Goal: Transaction & Acquisition: Purchase product/service

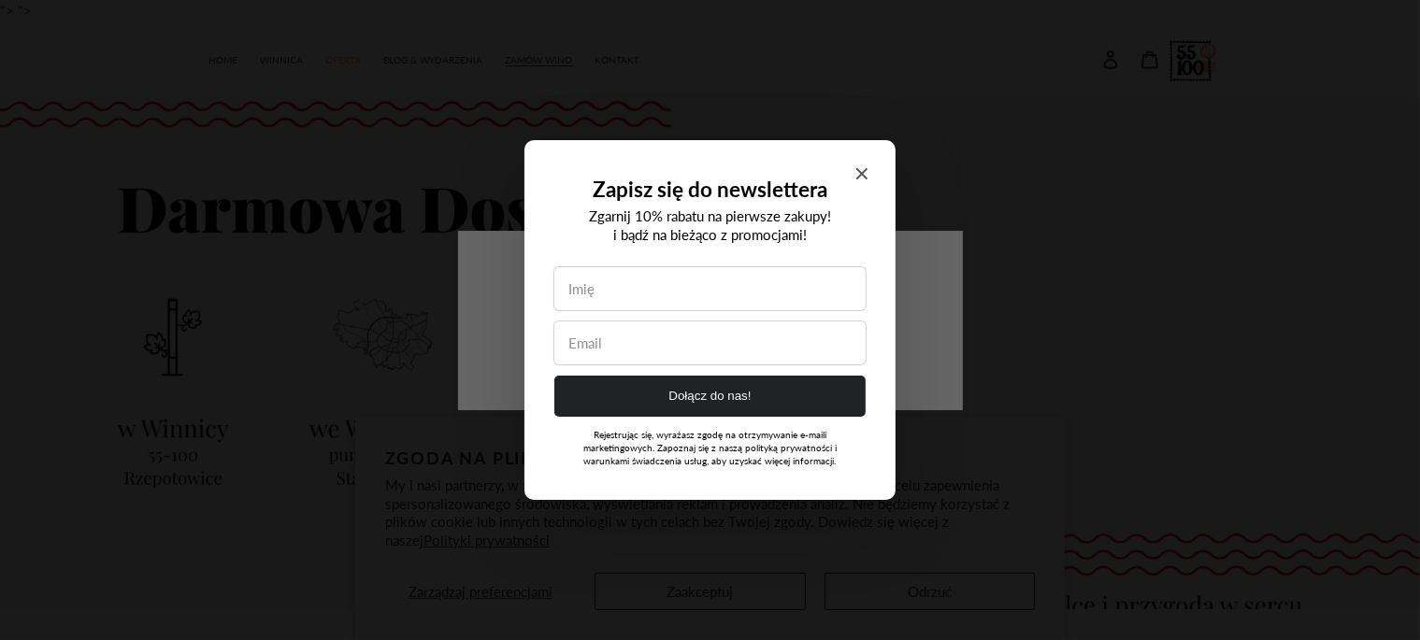
click at [865, 168] on icon "Close modal" at bounding box center [861, 173] width 11 height 11
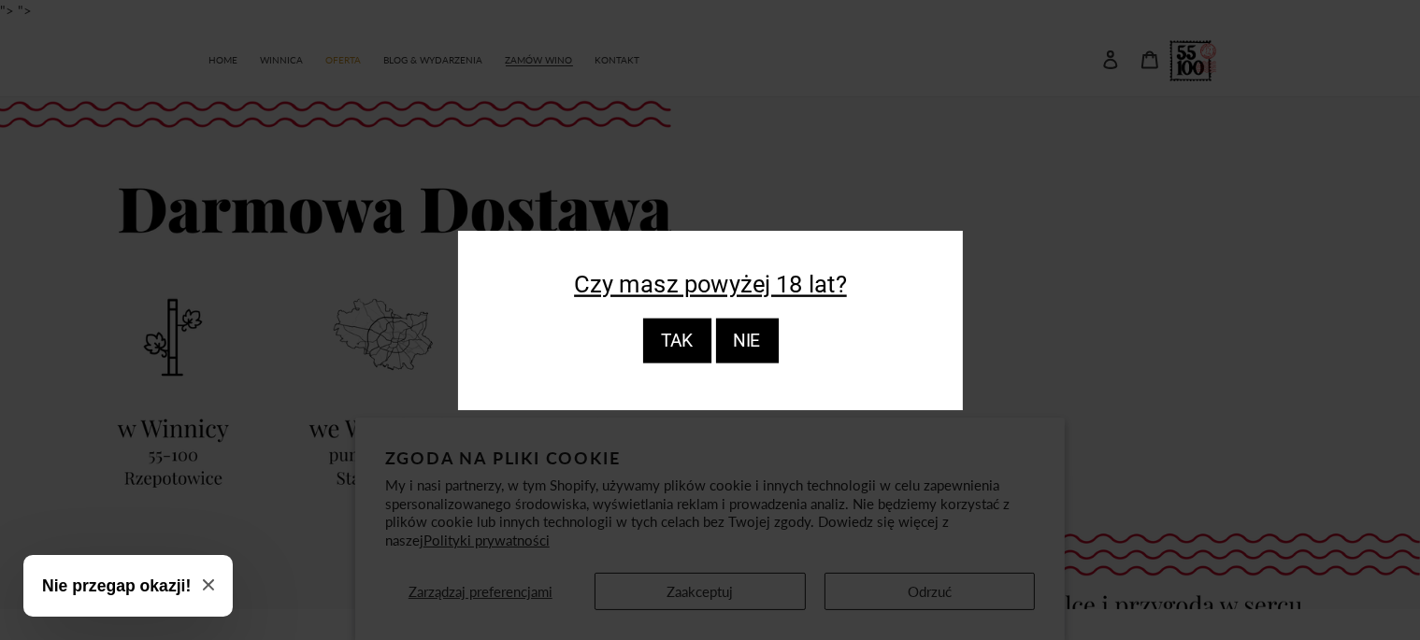
click at [698, 350] on div "TAK" at bounding box center [676, 341] width 68 height 45
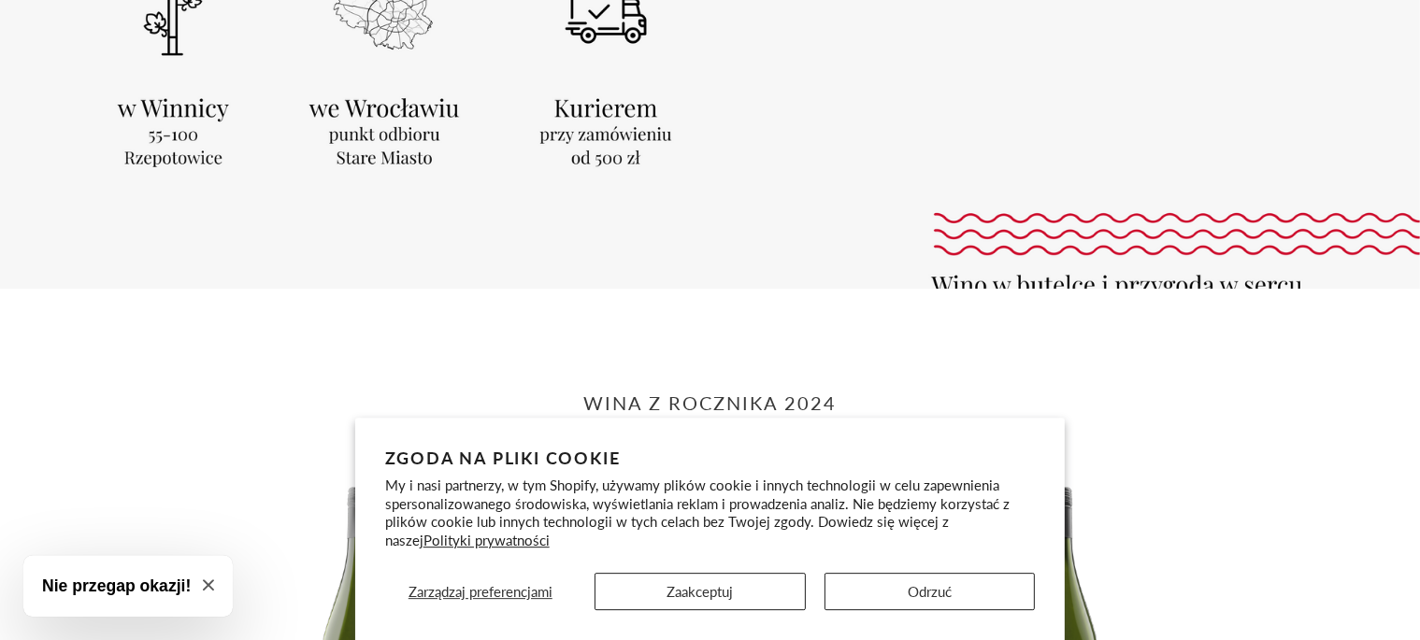
scroll to position [333, 0]
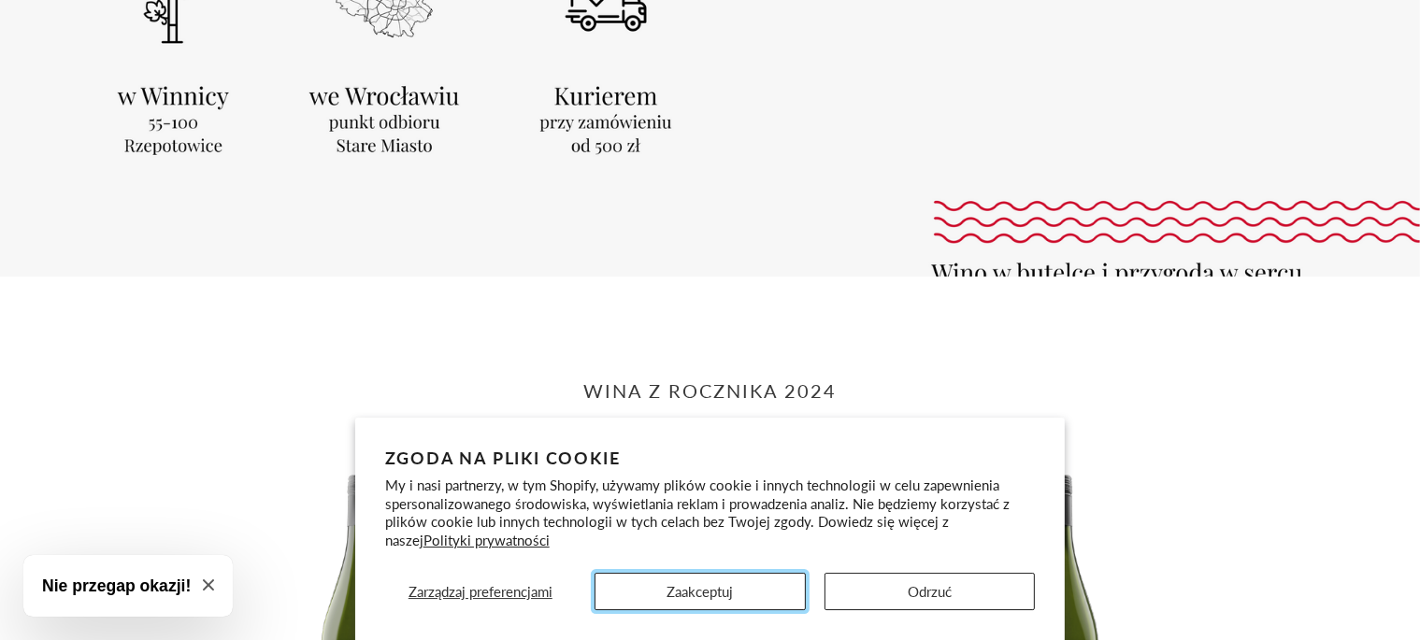
click at [745, 592] on button "Zaakceptuj" at bounding box center [699, 591] width 211 height 37
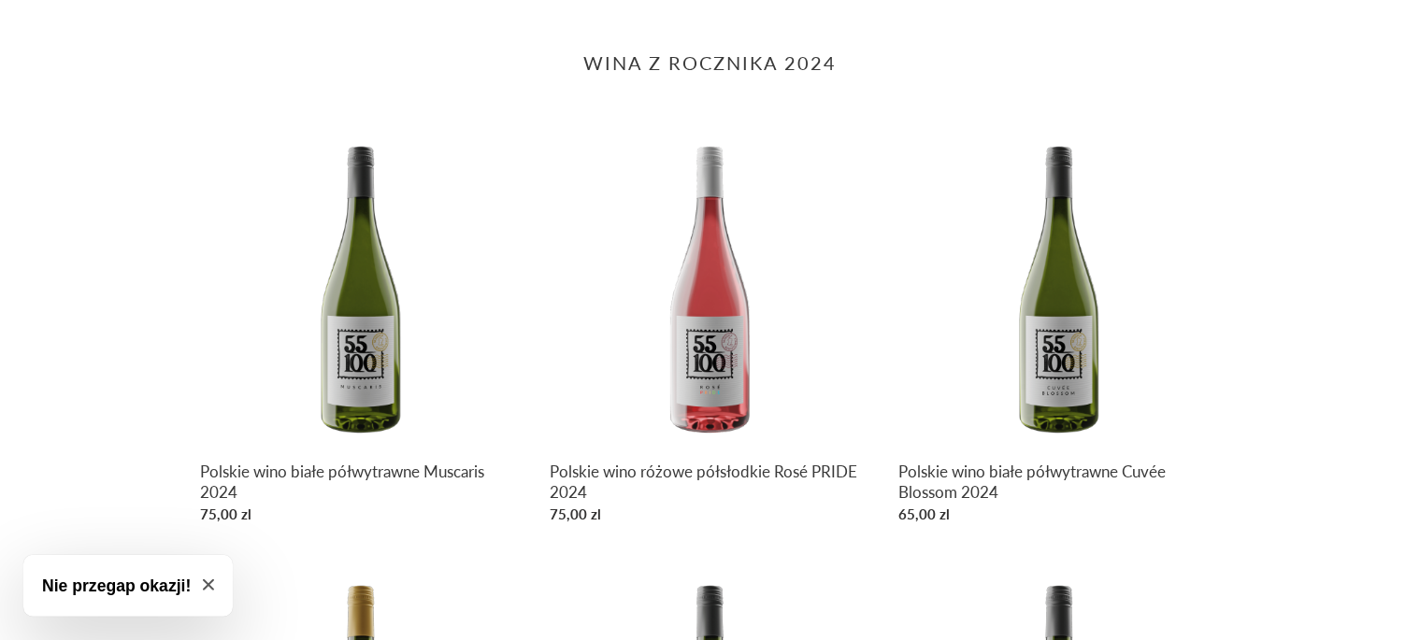
scroll to position [0, 0]
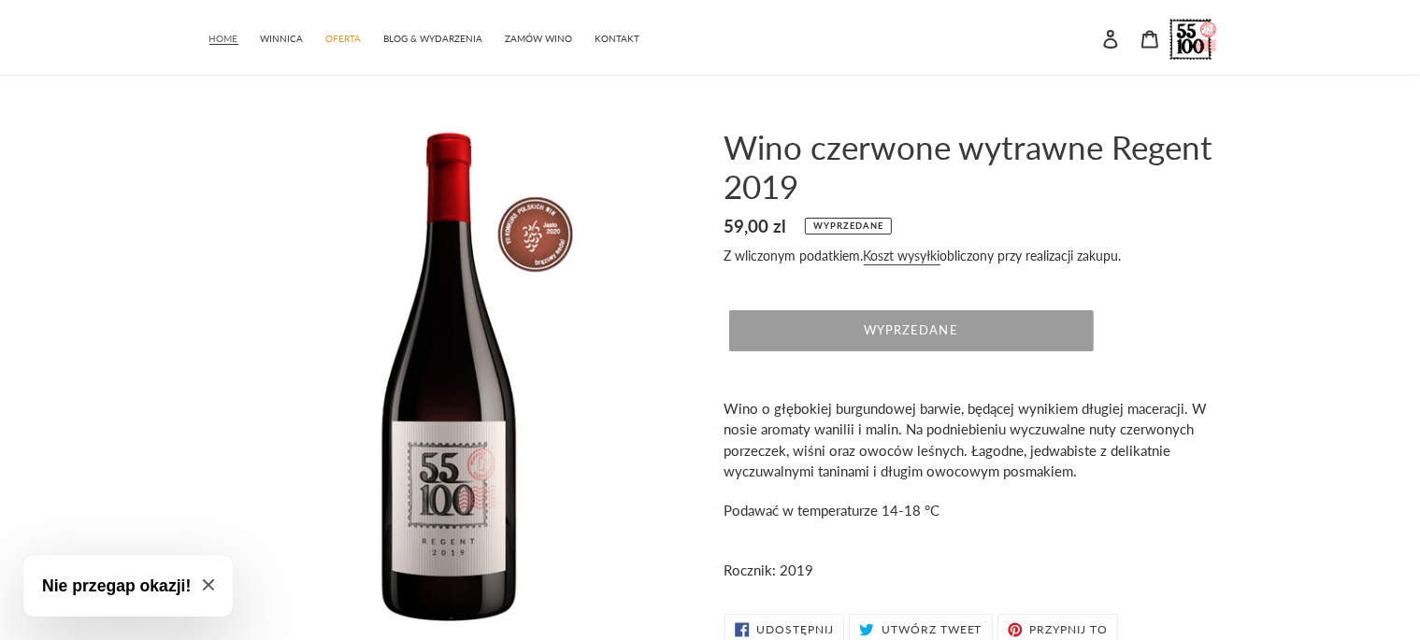
click at [228, 43] on span "HOME" at bounding box center [223, 39] width 29 height 12
click at [272, 39] on span "WINNICA" at bounding box center [282, 39] width 43 height 12
click at [551, 33] on link "ZAMÓW WINO" at bounding box center [539, 36] width 86 height 27
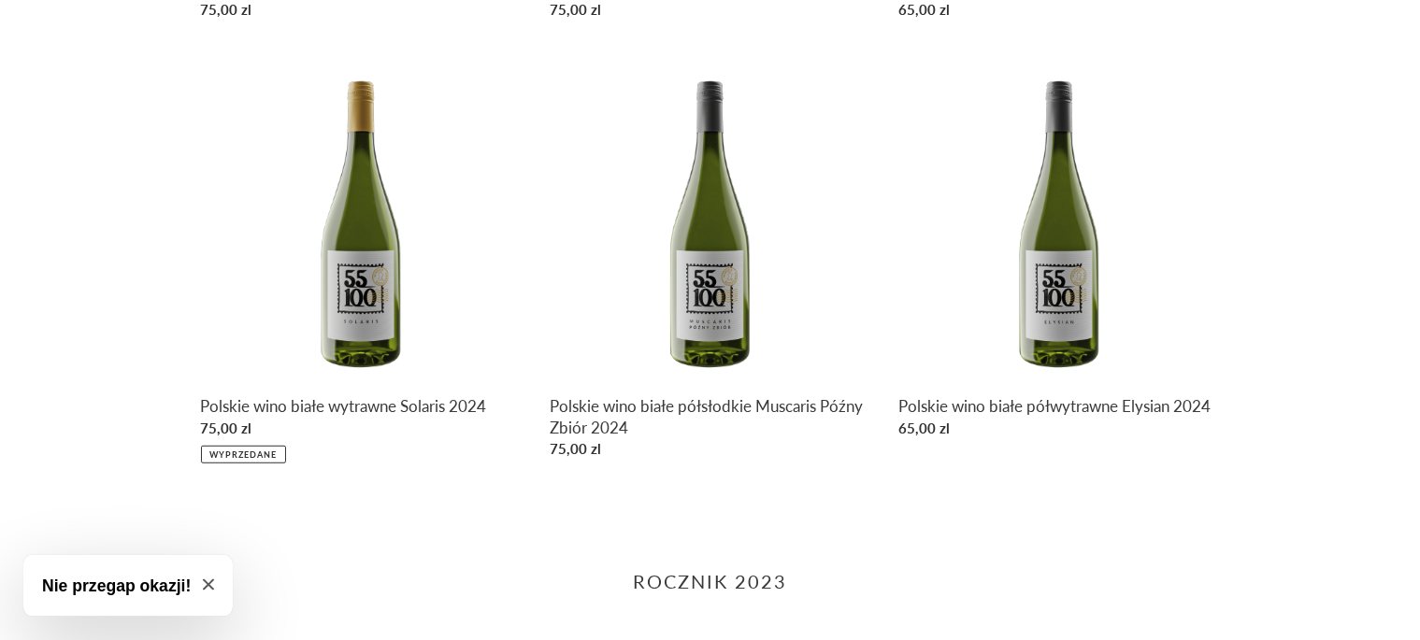
scroll to position [1218, 0]
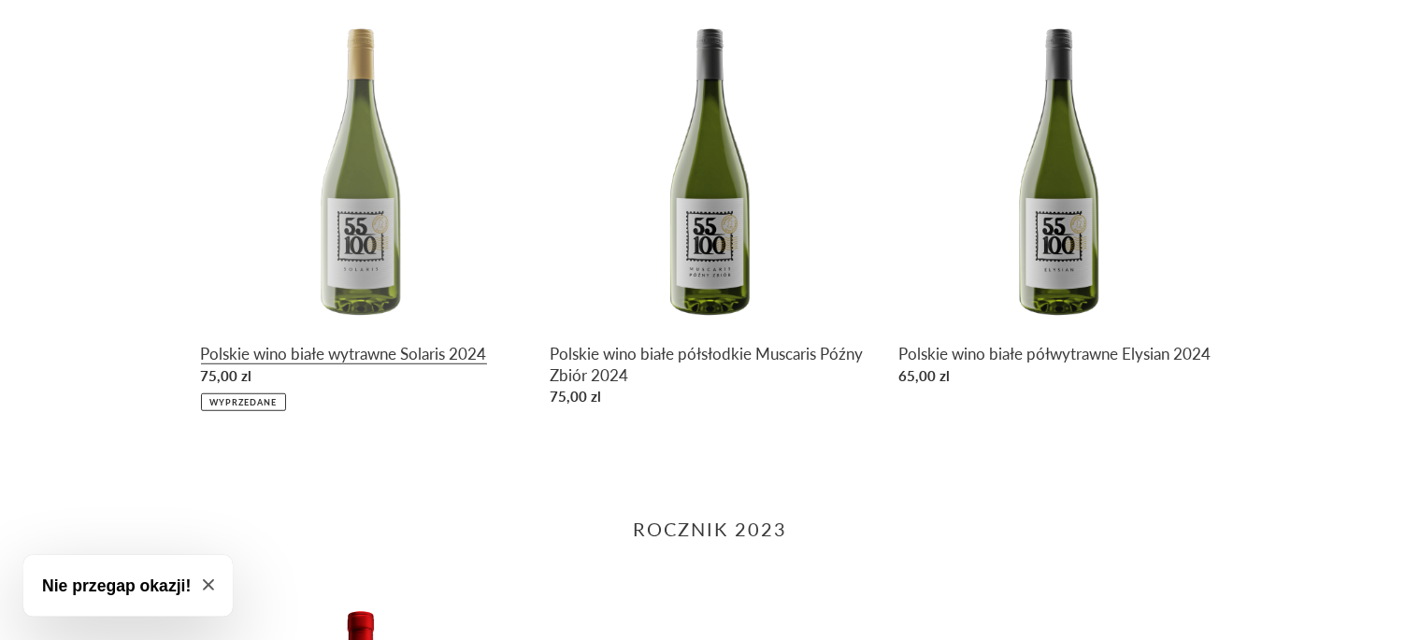
click at [381, 204] on link "Polskie wino białe wytrawne Solaris 2024" at bounding box center [361, 209] width 321 height 404
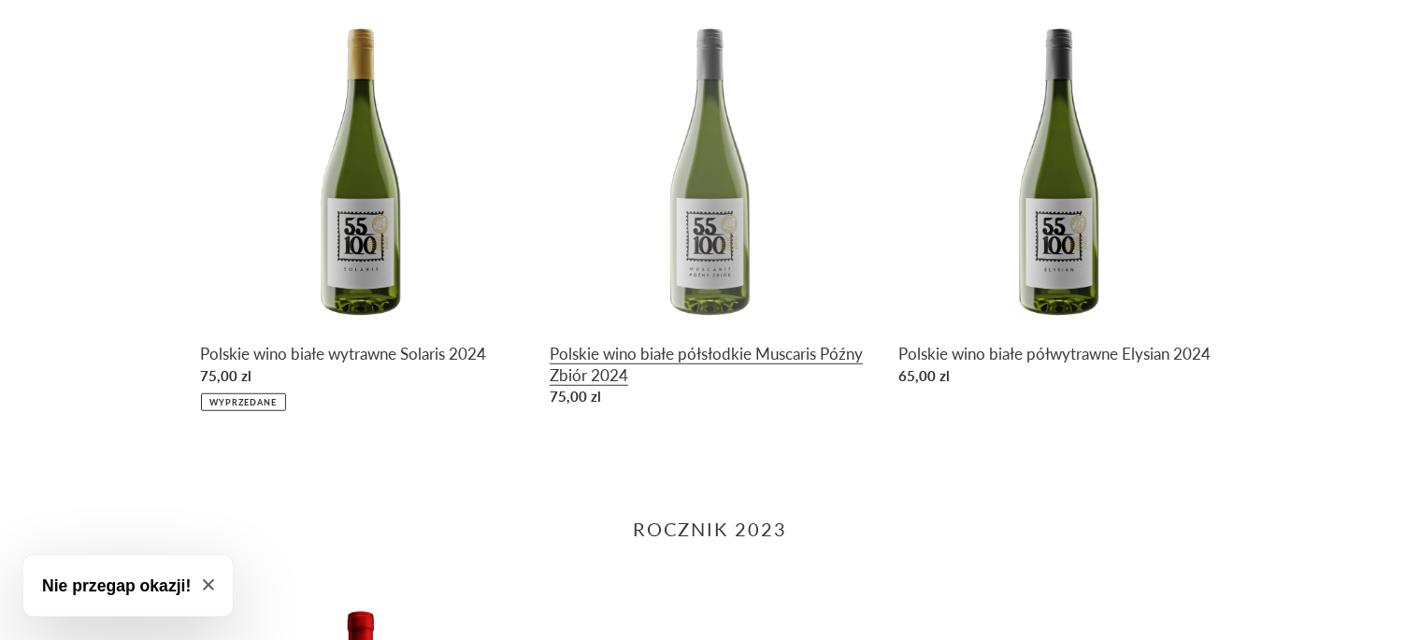
click at [691, 201] on link "Polskie wino białe półsłodkie Muscaris Późny Zbiór 2024" at bounding box center [710, 210] width 321 height 407
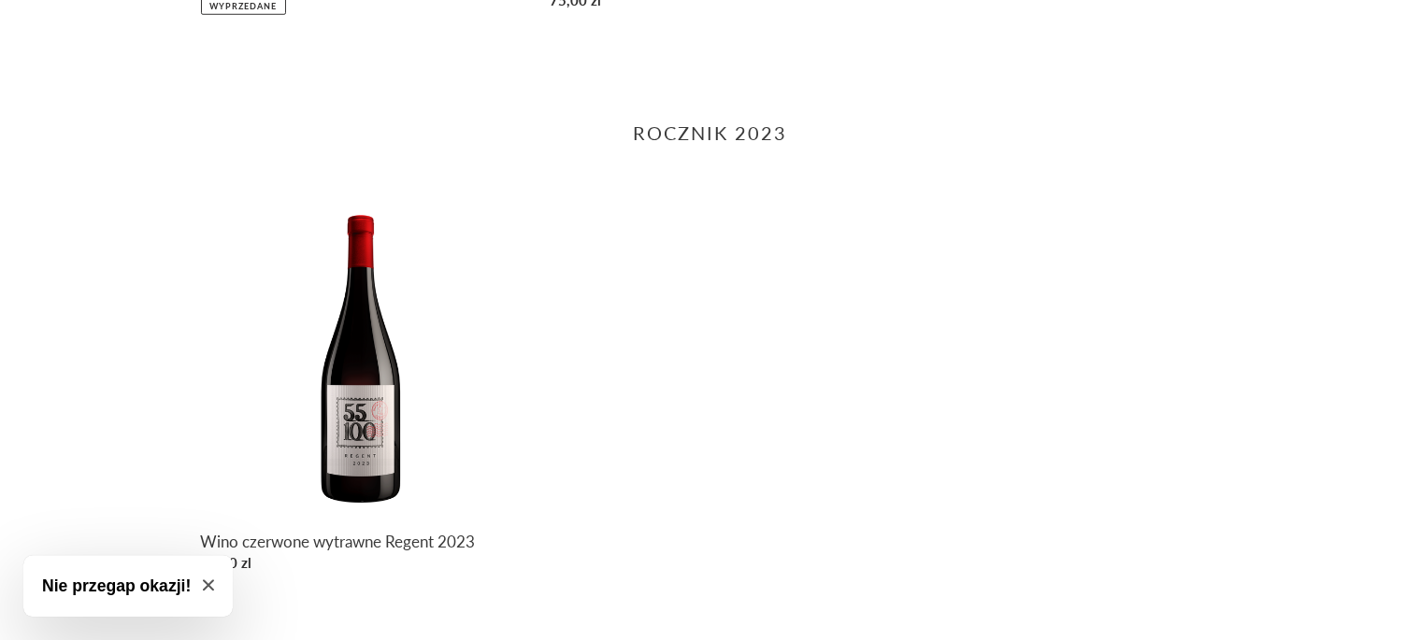
scroll to position [1854, 0]
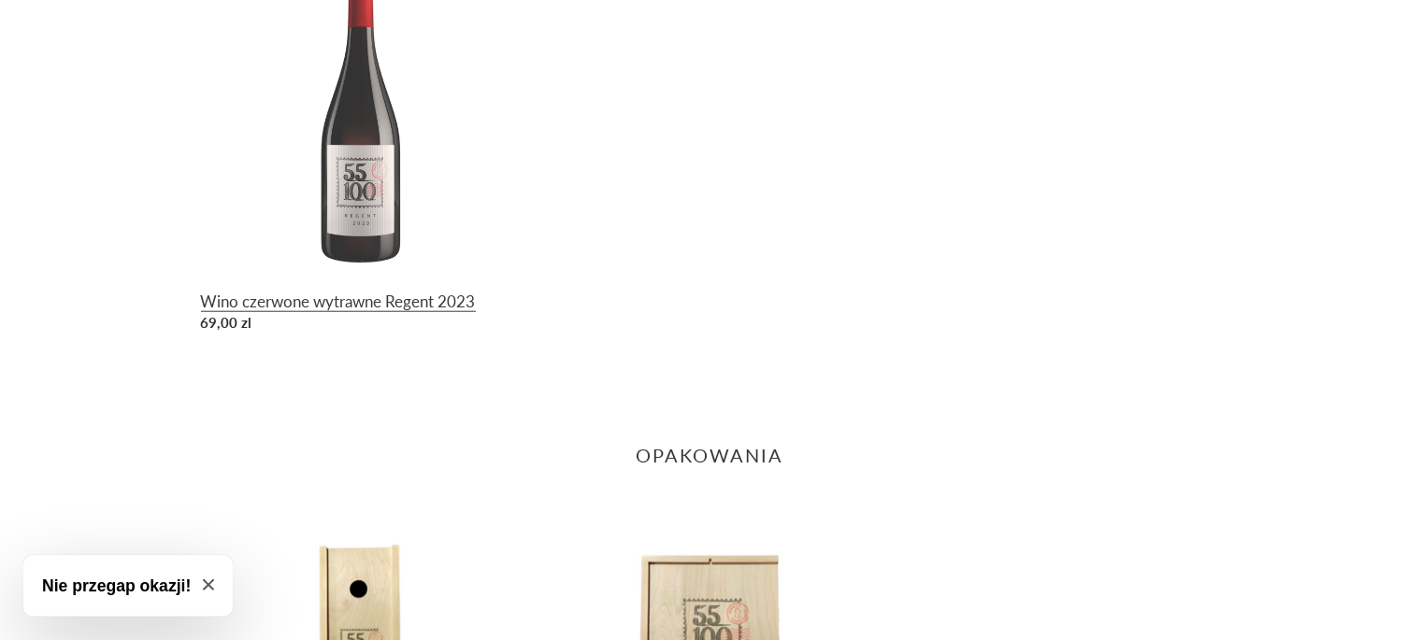
click at [413, 179] on link "Wino czerwone wytrawne Regent 2023" at bounding box center [361, 148] width 321 height 386
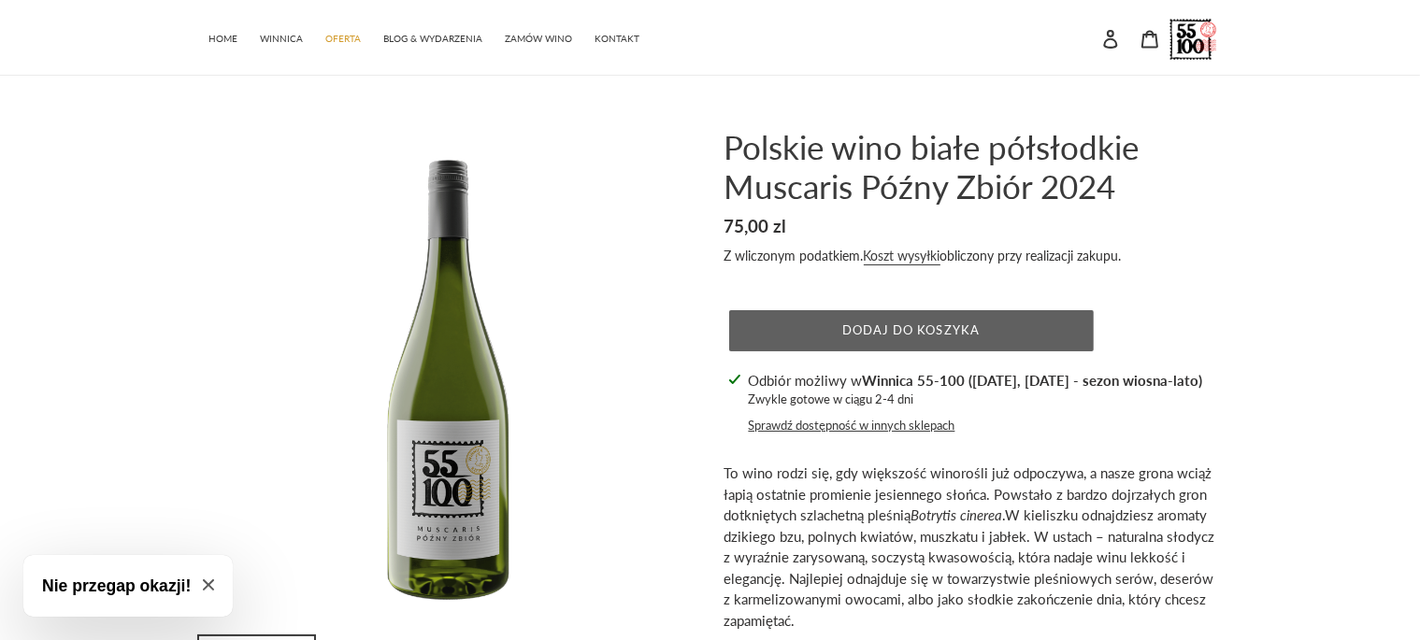
click at [969, 342] on button "Dodaj do koszyka" at bounding box center [911, 330] width 364 height 41
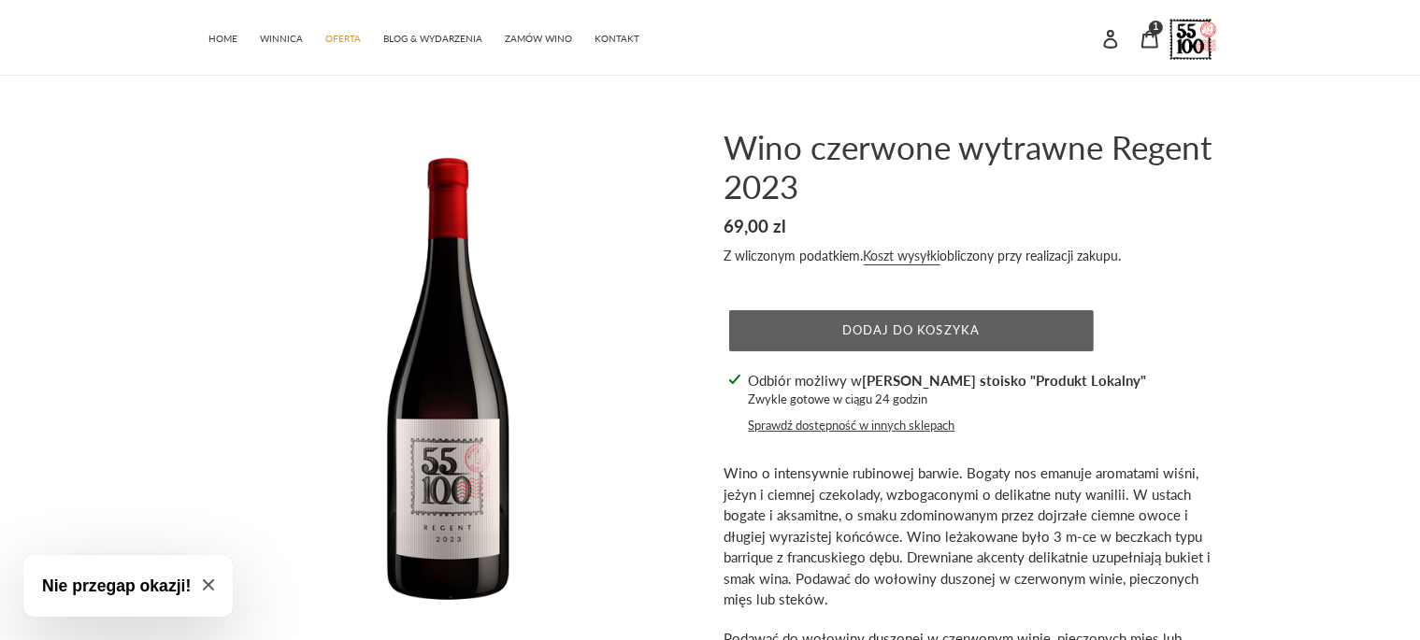
click at [962, 327] on span "Dodaj do koszyka" at bounding box center [910, 329] width 137 height 15
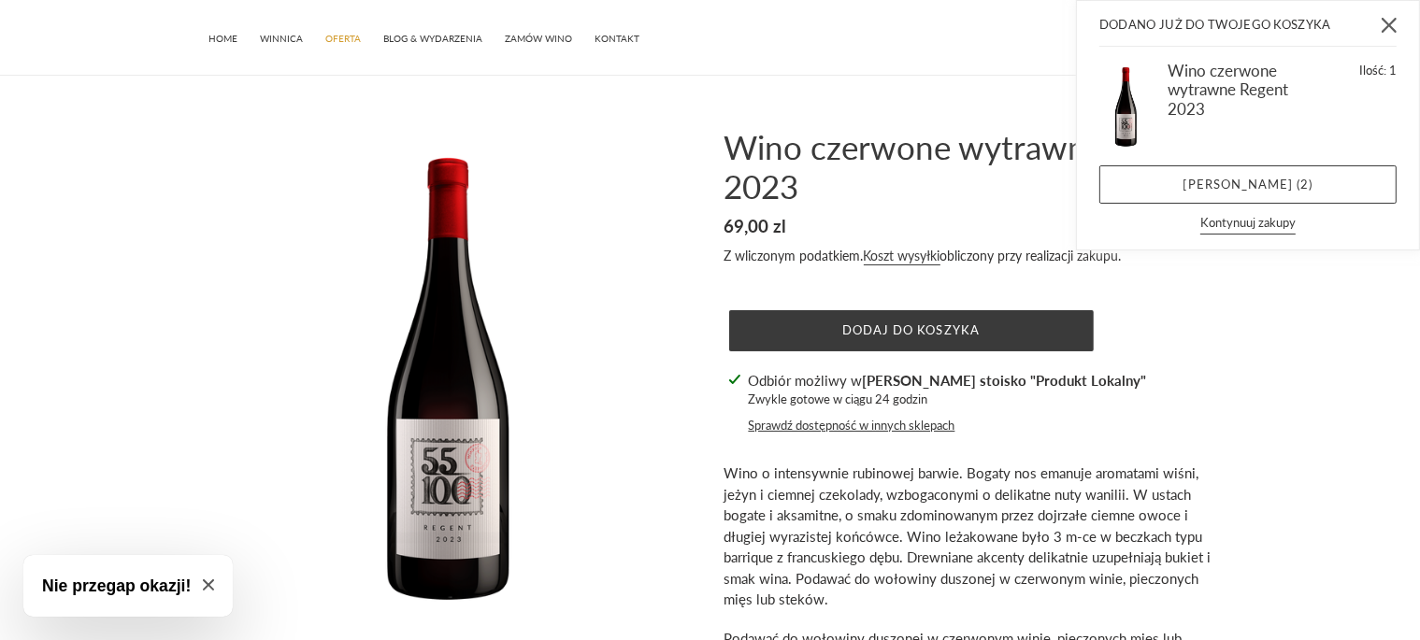
click at [1393, 24] on icon "Zamknij" at bounding box center [1388, 25] width 15 height 15
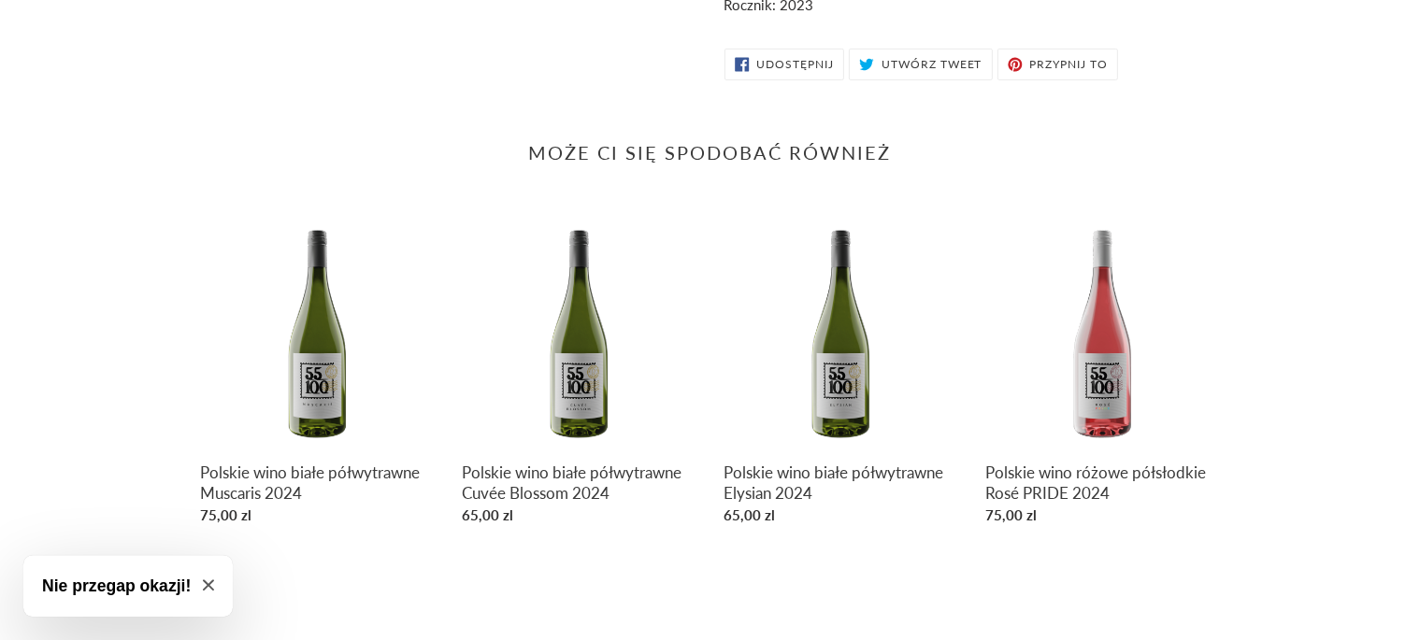
scroll to position [736, 0]
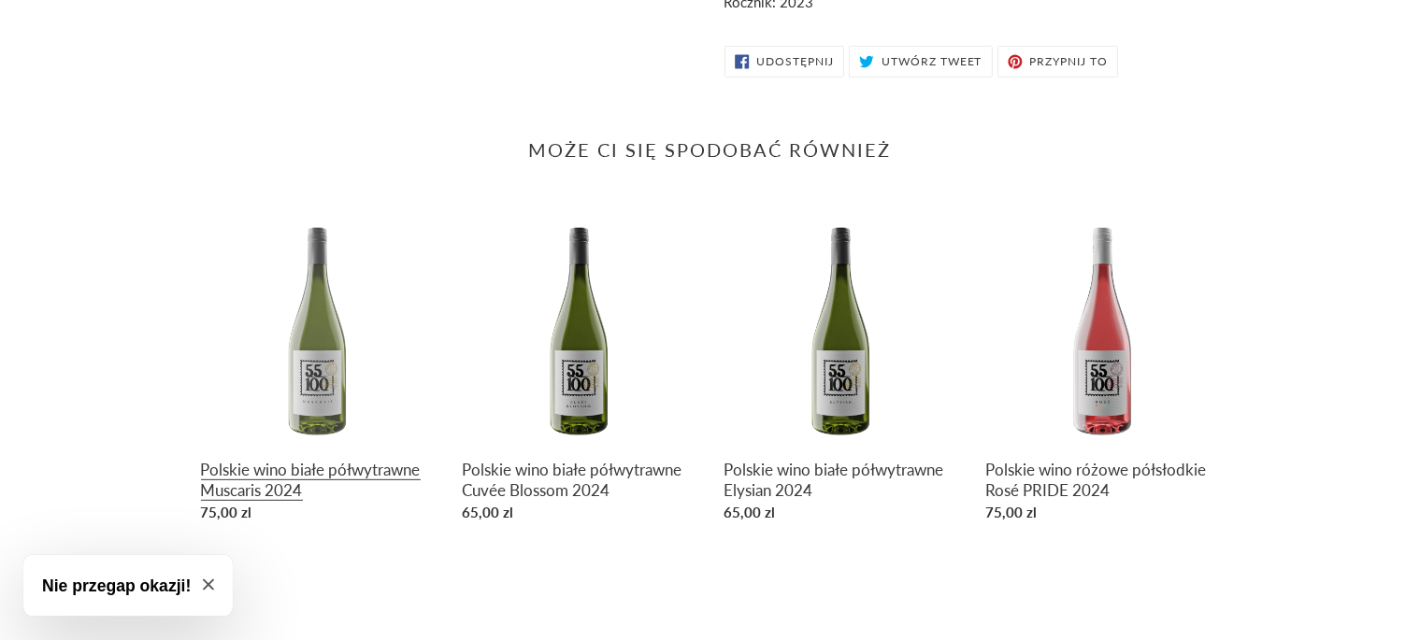
click at [338, 315] on link "Polskie wino białe półwytrawne Muscaris 2024" at bounding box center [318, 371] width 234 height 319
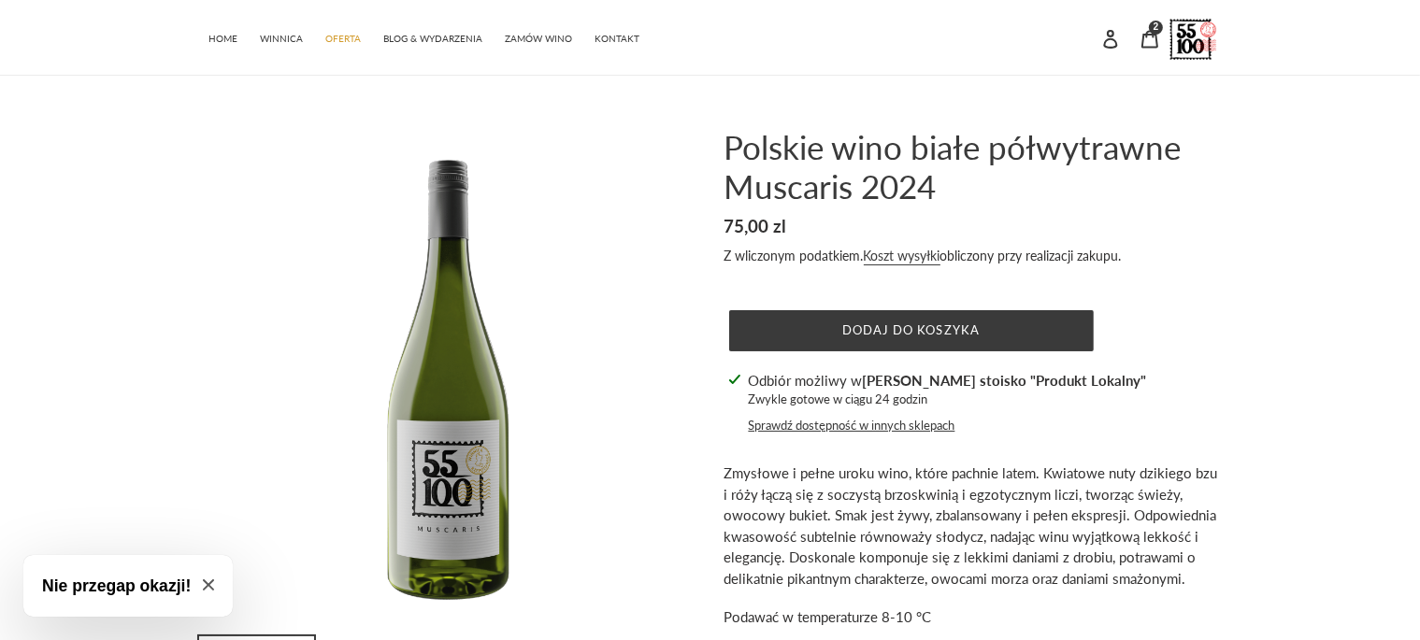
click at [835, 337] on button "Dodaj do koszyka" at bounding box center [911, 330] width 364 height 41
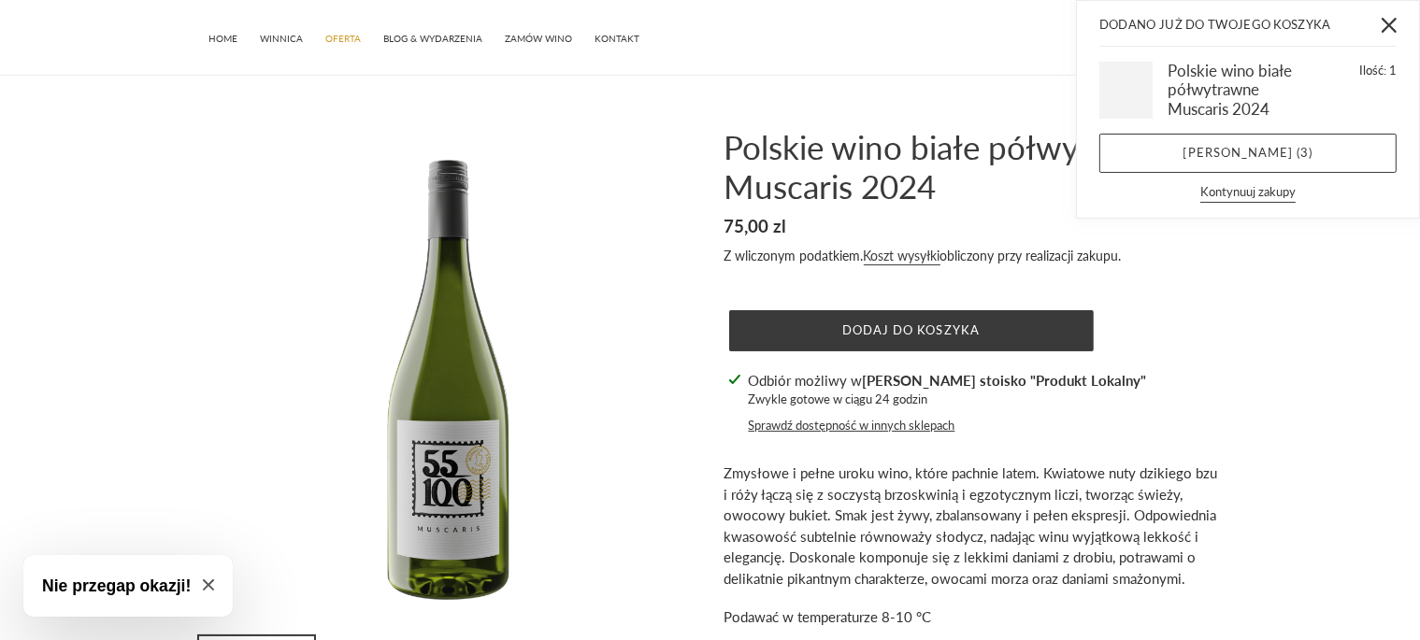
click at [1155, 32] on div "Dodano już do Twojego koszyka" at bounding box center [1247, 25] width 297 height 43
click at [1381, 21] on icon "Zamknij" at bounding box center [1388, 25] width 15 height 15
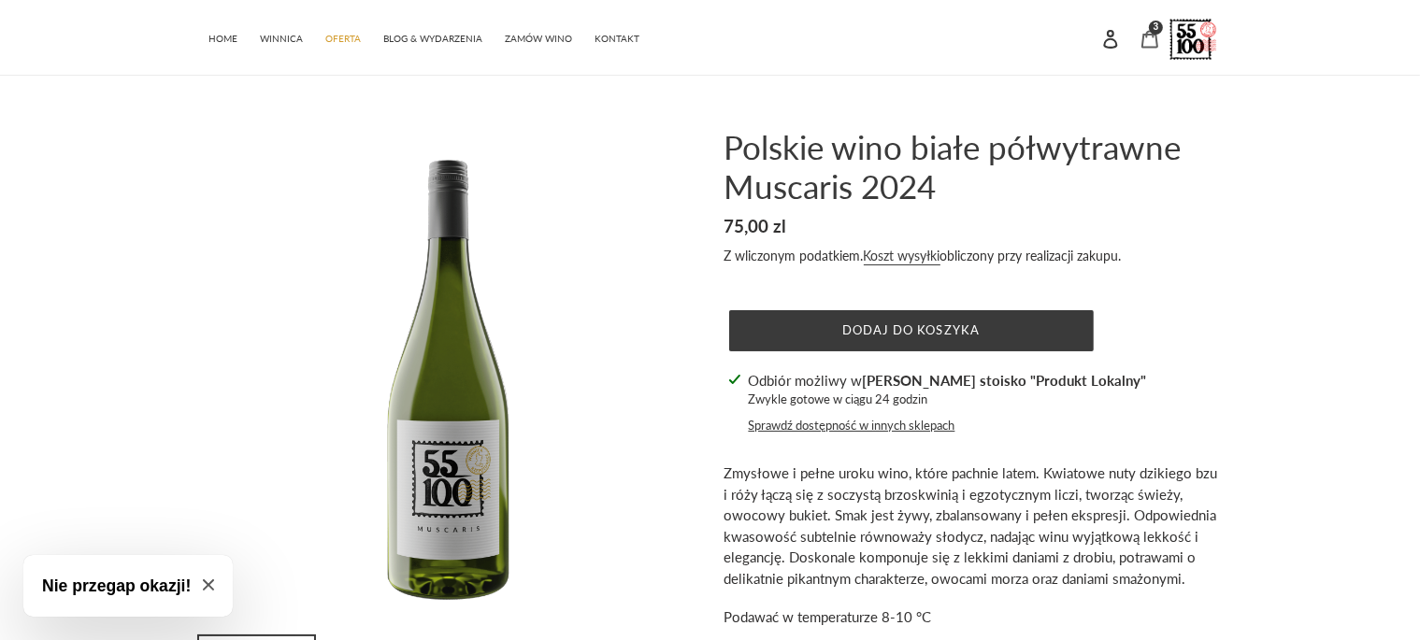
click at [1142, 33] on icon at bounding box center [1149, 39] width 19 height 19
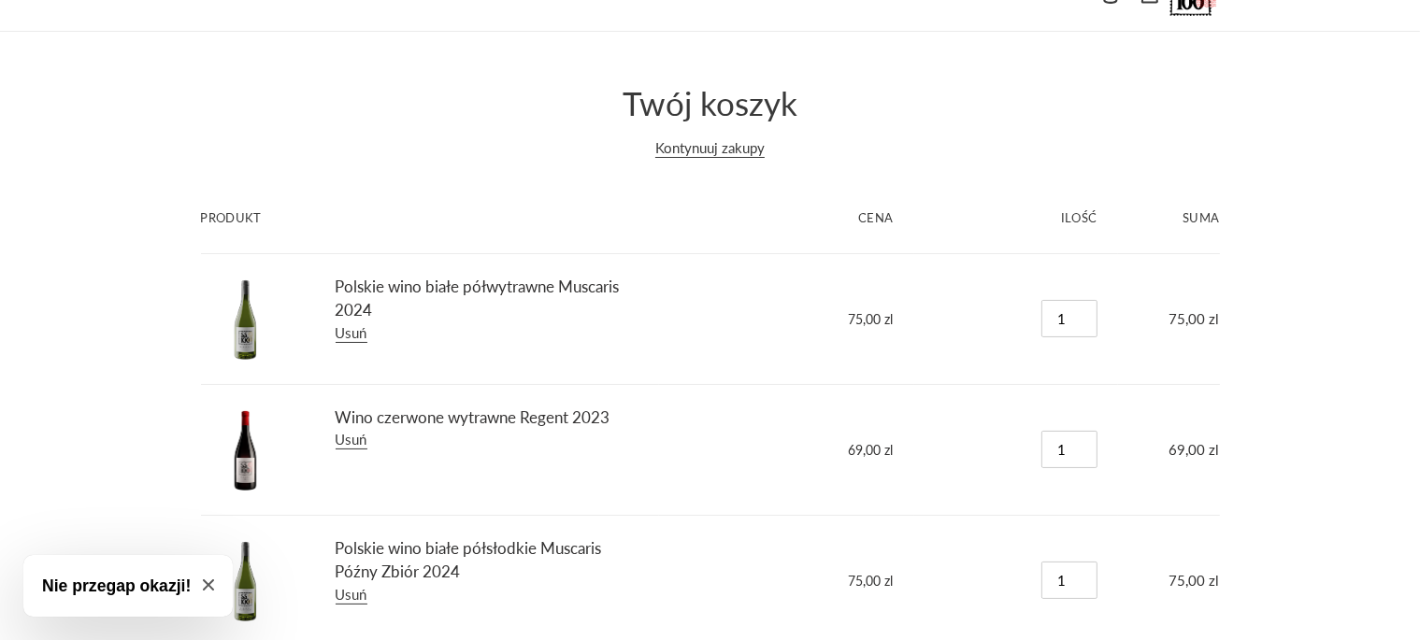
scroll to position [184, 0]
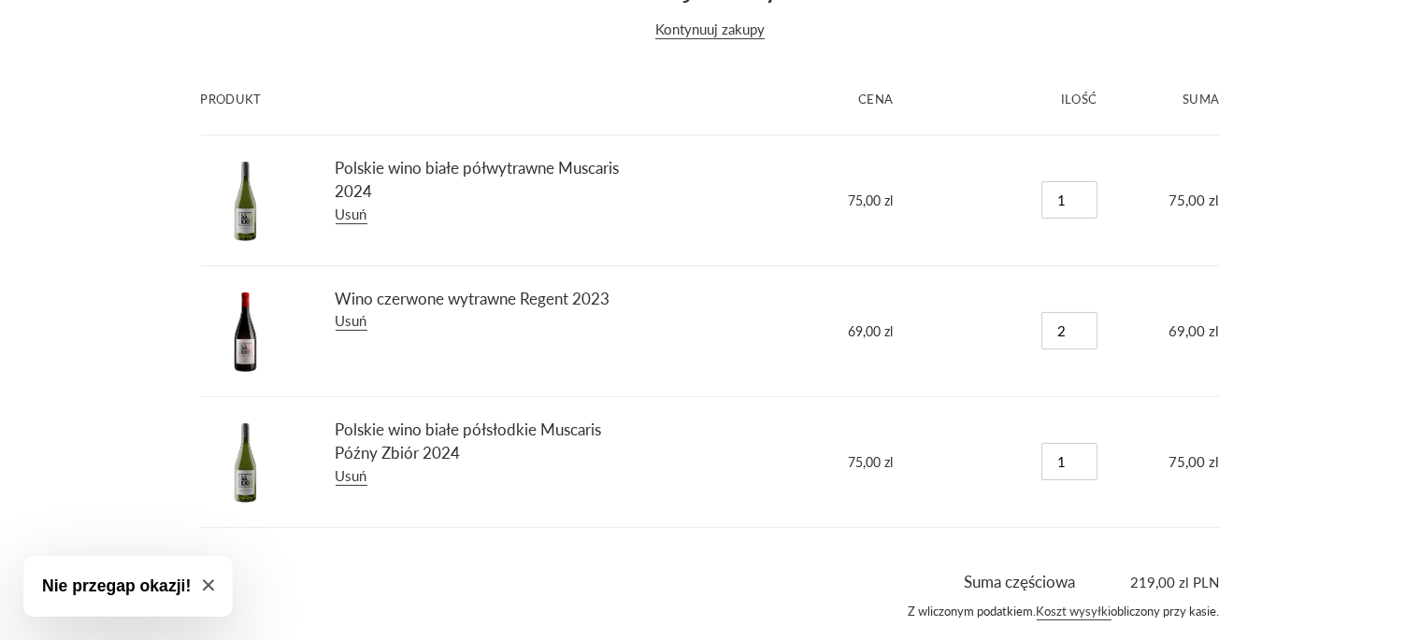
type input "2"
click at [1084, 322] on input "2" at bounding box center [1069, 330] width 56 height 37
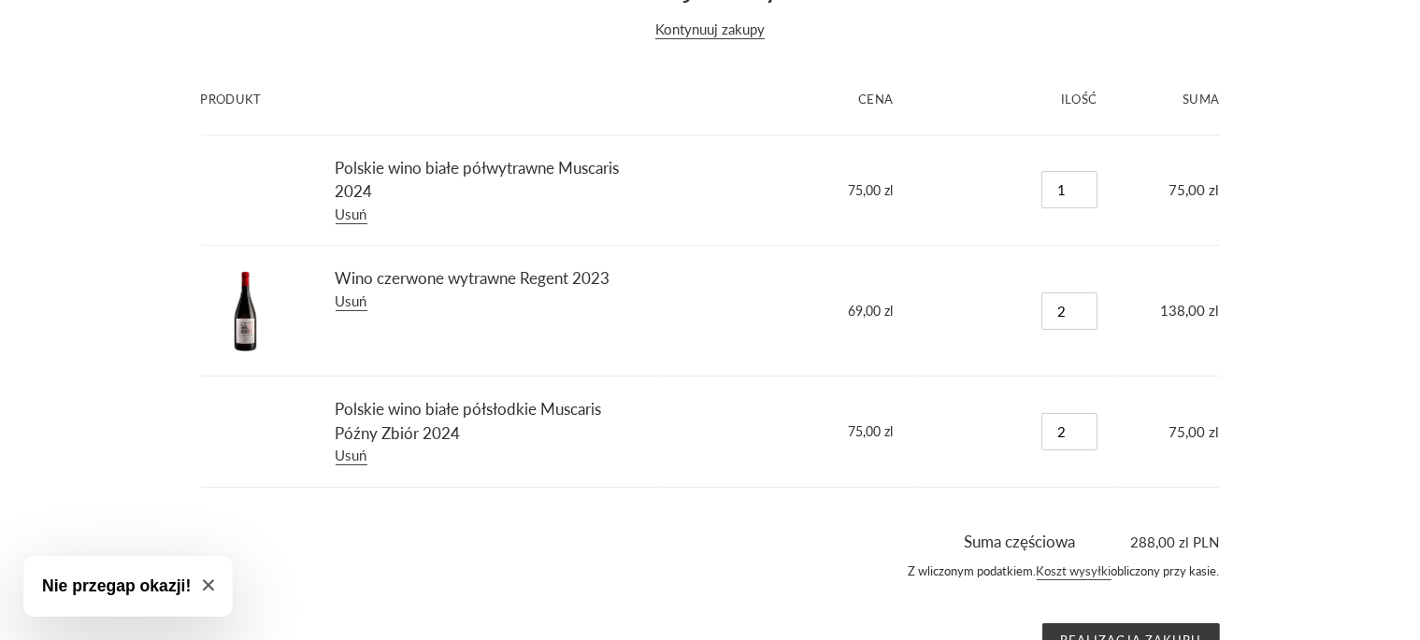
type input "2"
click at [1085, 424] on input "2" at bounding box center [1069, 431] width 56 height 37
type input "2"
click at [1084, 186] on input "2" at bounding box center [1069, 189] width 56 height 37
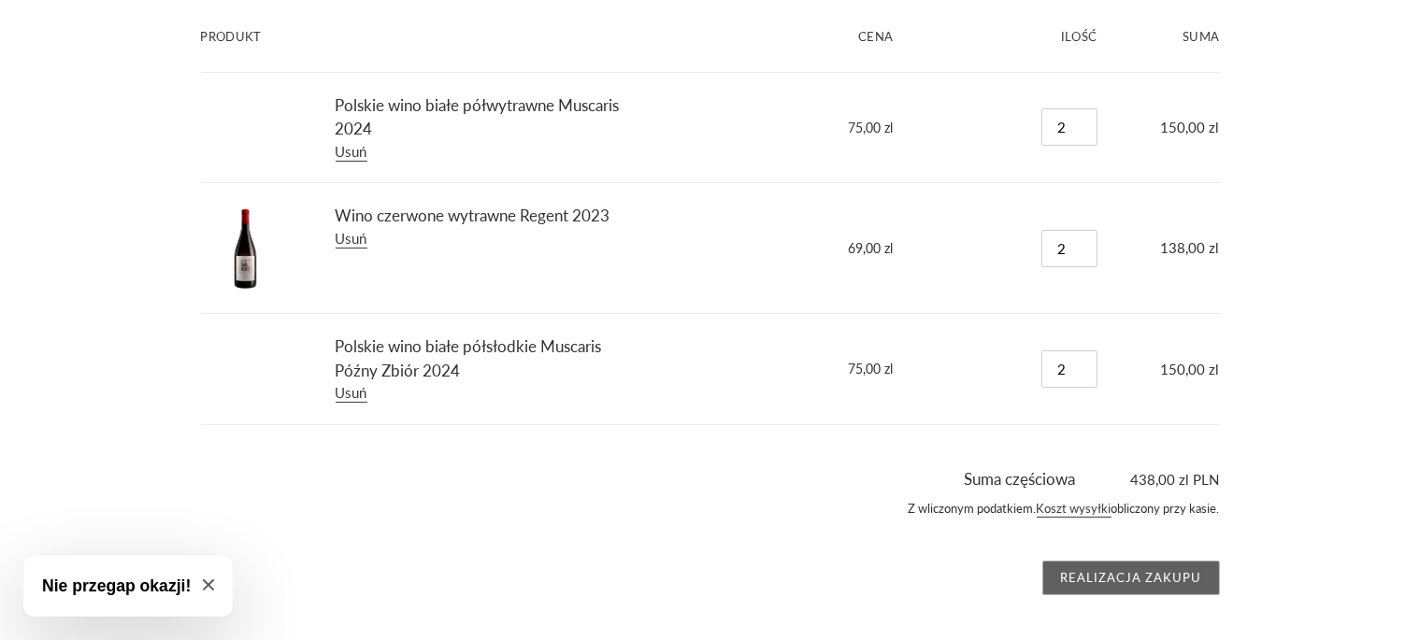
click at [1138, 571] on input "Realizacja zakupu" at bounding box center [1131, 579] width 178 height 36
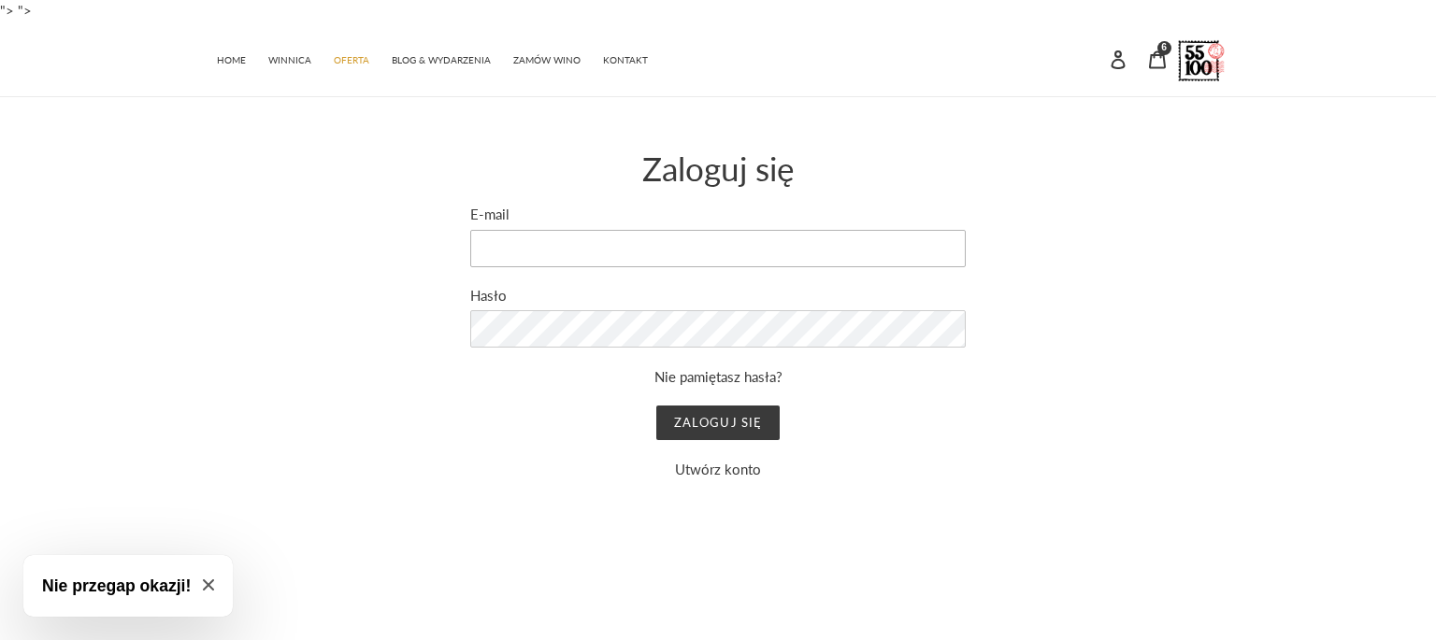
click at [659, 264] on input "E-mail" at bounding box center [717, 248] width 495 height 37
type input "ihonki"
click at [680, 372] on link "Nie pamiętasz hasła?" at bounding box center [718, 376] width 128 height 17
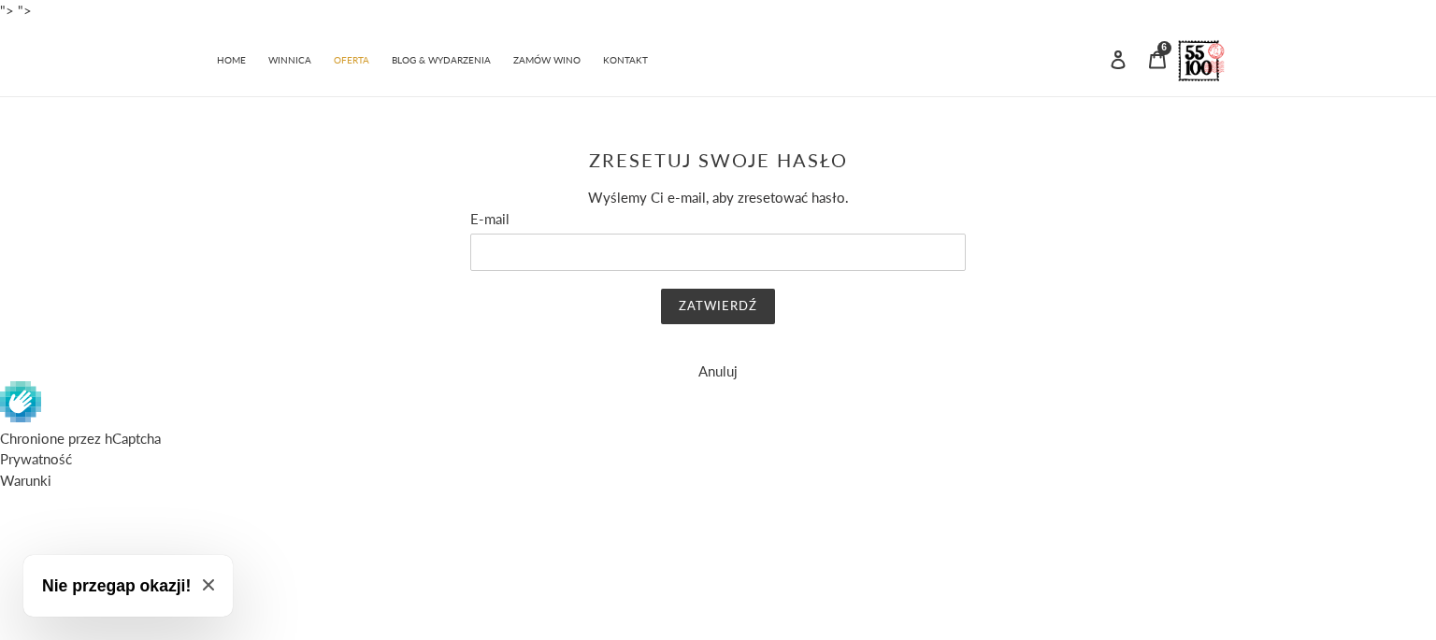
click at [587, 231] on form "E-mail Zatwierdź Anuluj" at bounding box center [717, 295] width 495 height 174
click at [580, 241] on input "E-mail" at bounding box center [717, 252] width 495 height 37
type input "ihonkisz@gmail.com"
click at [715, 308] on input "Zatwierdź" at bounding box center [718, 307] width 114 height 36
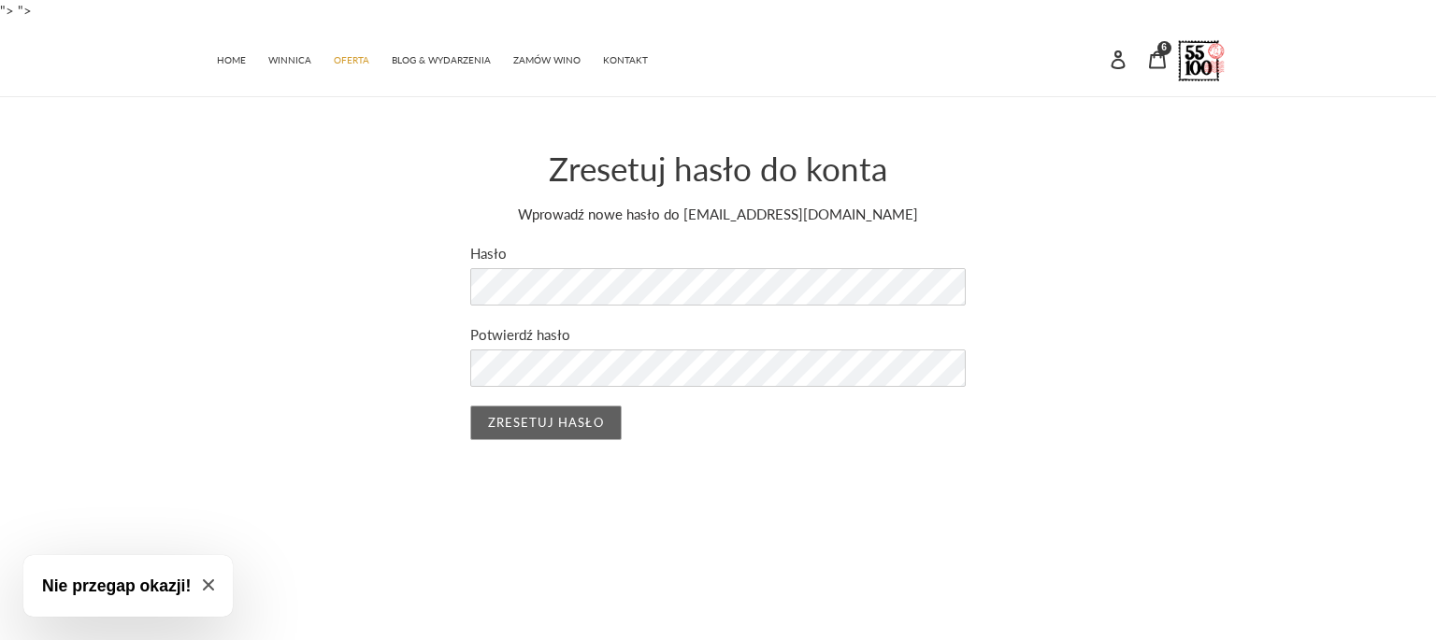
click at [529, 428] on input "Zresetuj hasło" at bounding box center [545, 424] width 151 height 36
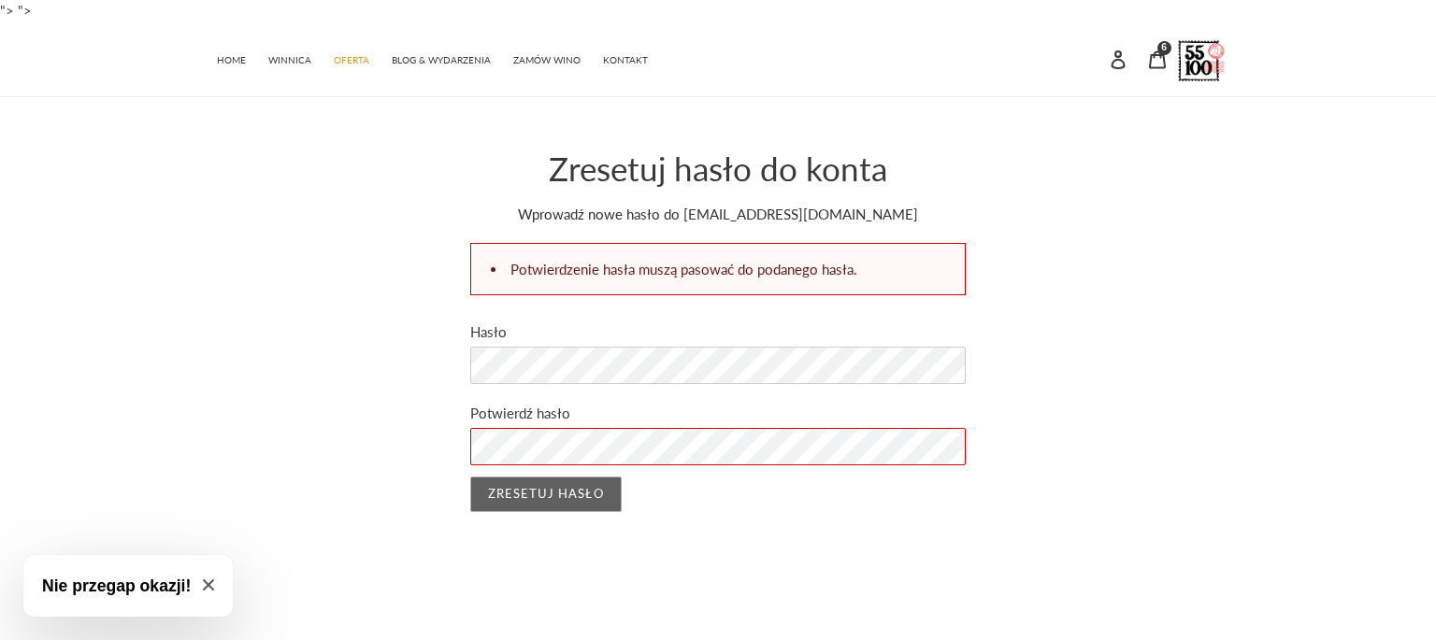
click at [557, 495] on input "Zresetuj hasło" at bounding box center [545, 495] width 151 height 36
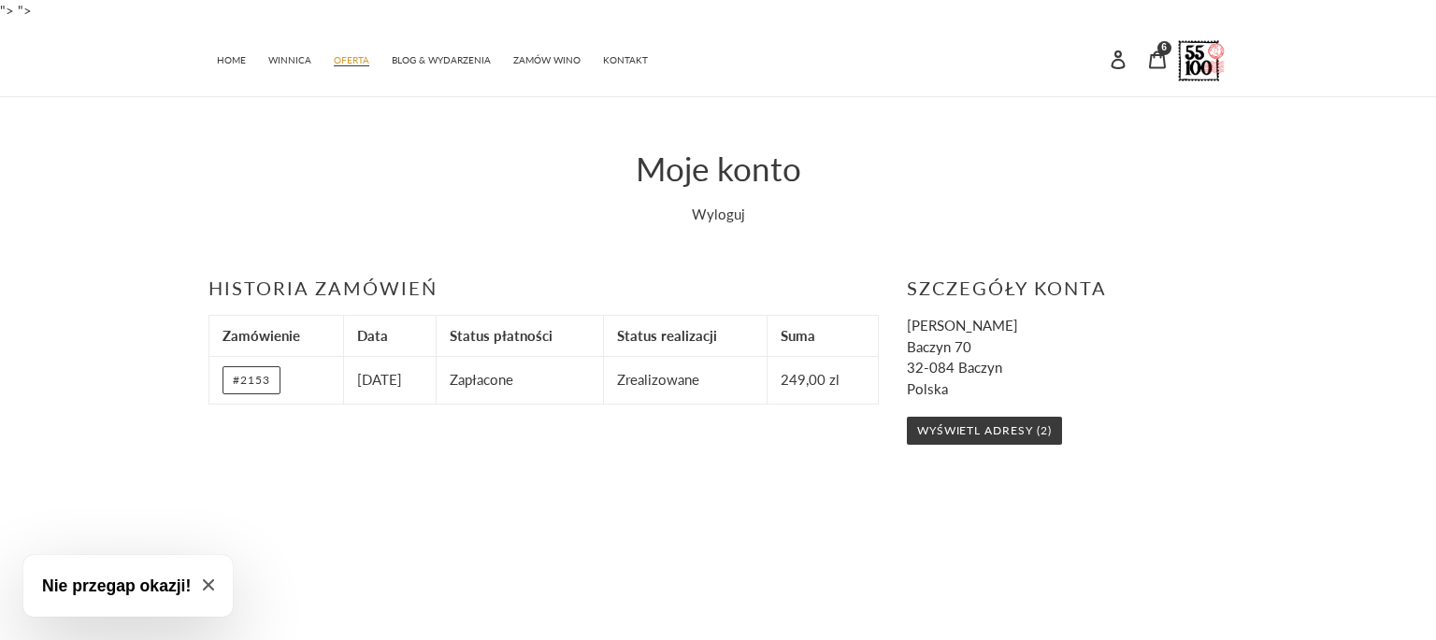
click at [349, 56] on span "OFERTA" at bounding box center [352, 60] width 36 height 12
click at [1157, 64] on icon at bounding box center [1157, 59] width 19 height 19
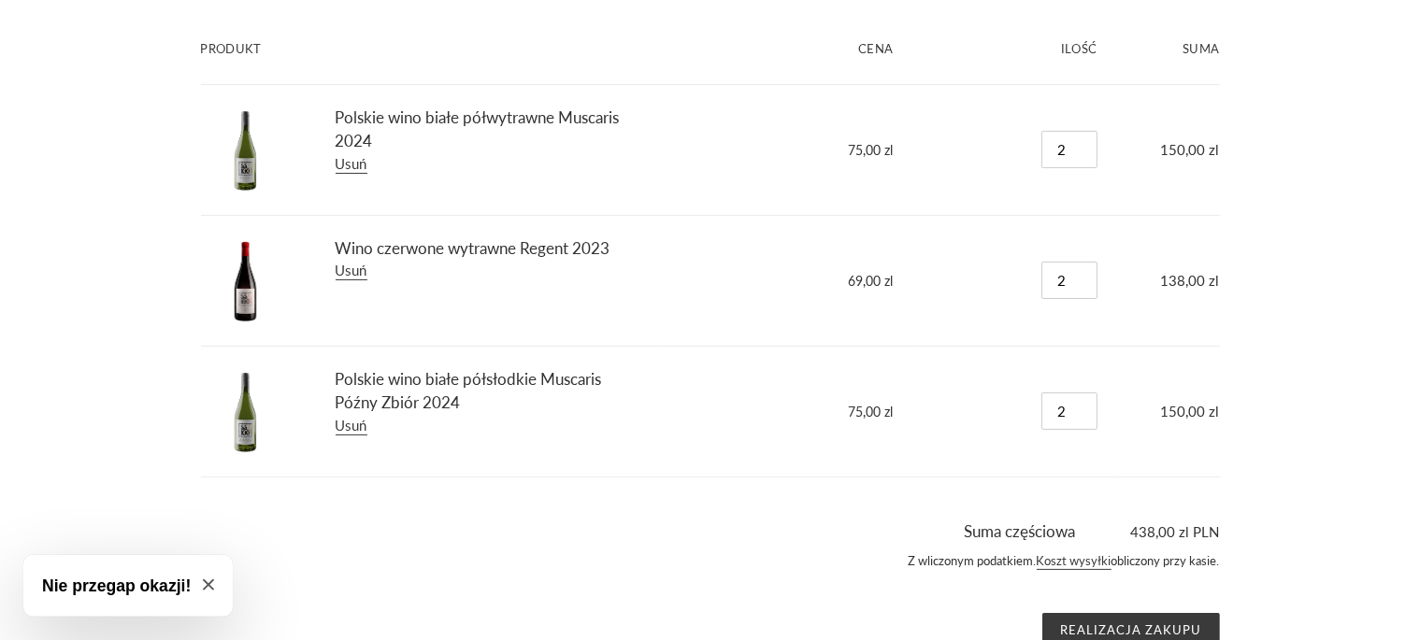
scroll to position [288, 0]
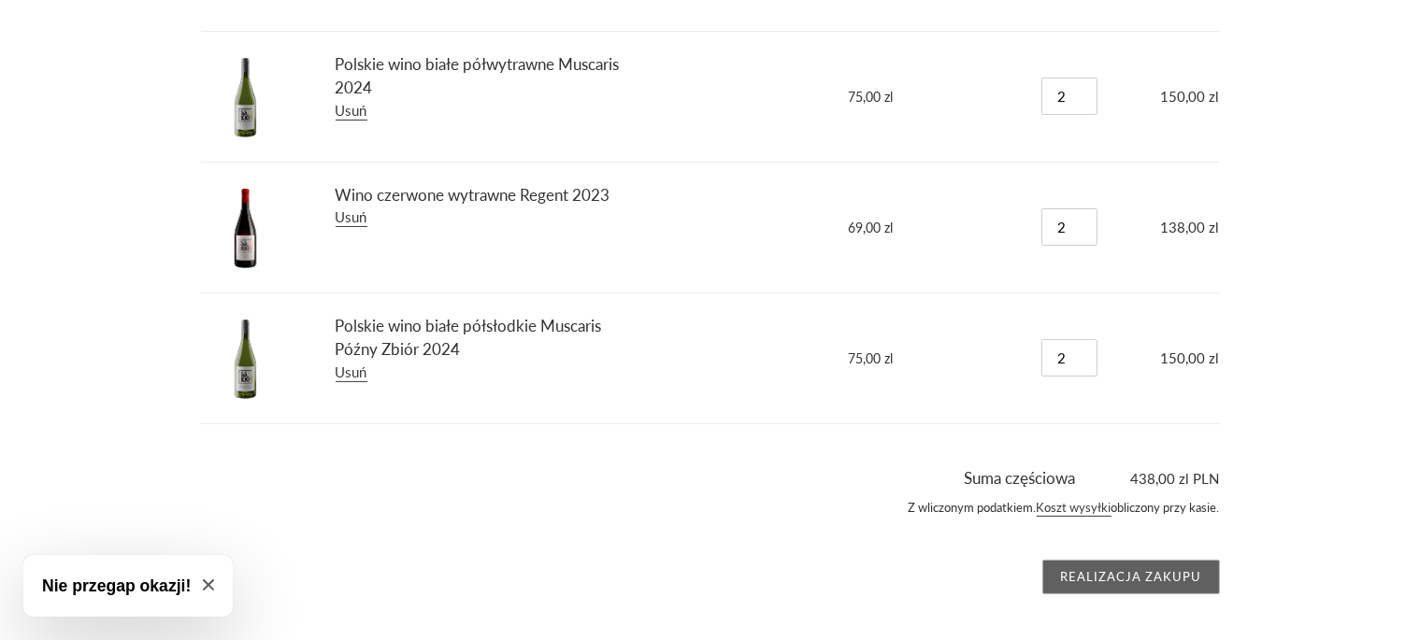
click at [1156, 569] on input "Realizacja zakupu" at bounding box center [1131, 578] width 178 height 36
